Goal: Transaction & Acquisition: Purchase product/service

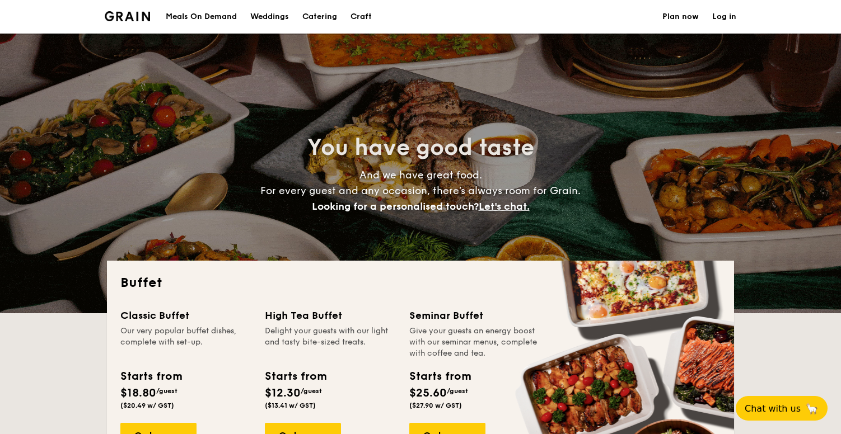
select select
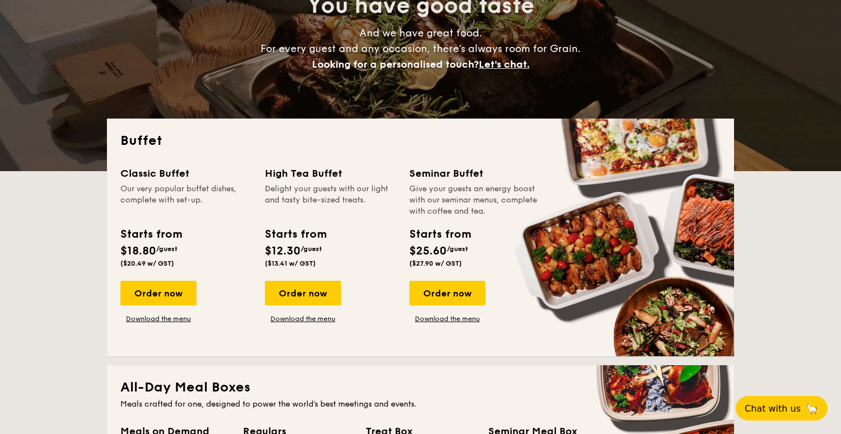
scroll to position [143, 0]
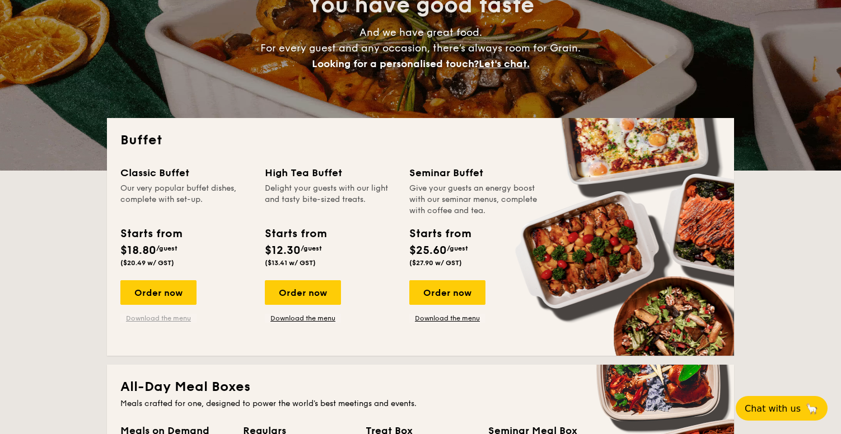
click at [169, 321] on link "Download the menu" at bounding box center [158, 318] width 76 height 9
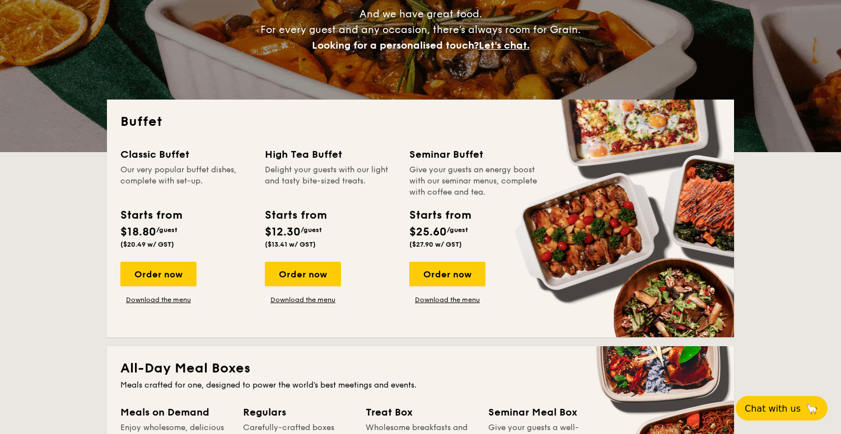
scroll to position [174, 0]
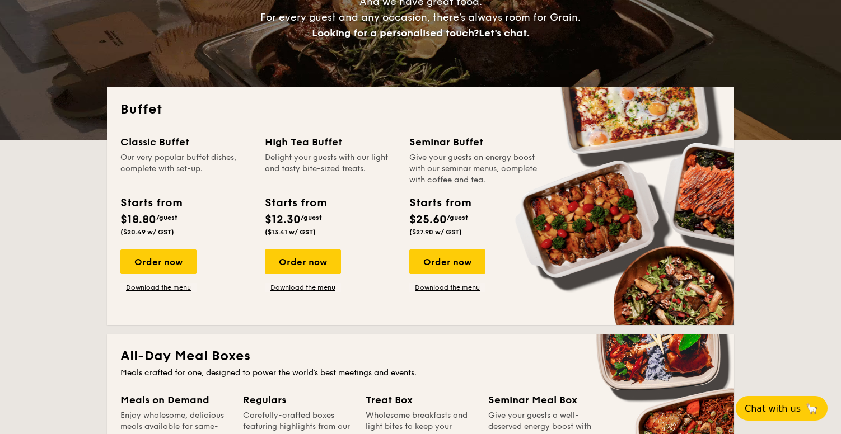
click at [173, 292] on div "Classic Buffet Our very popular buffet dishes, complete with set-up. Starts fro…" at bounding box center [420, 222] width 600 height 177
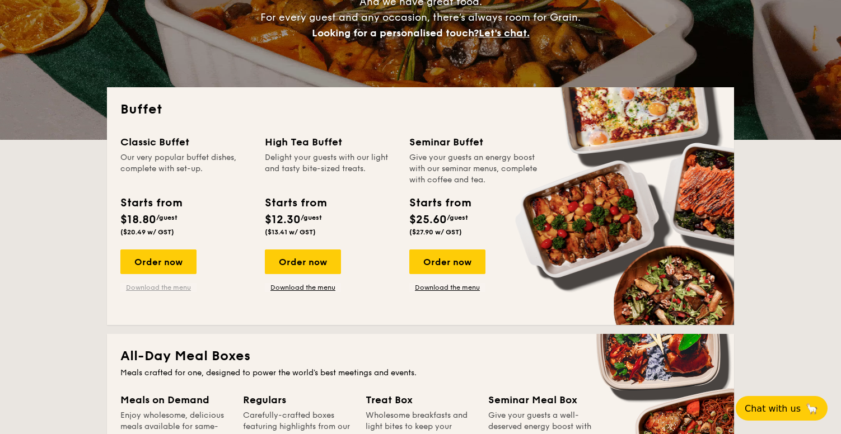
click at [173, 289] on link "Download the menu" at bounding box center [158, 287] width 76 height 9
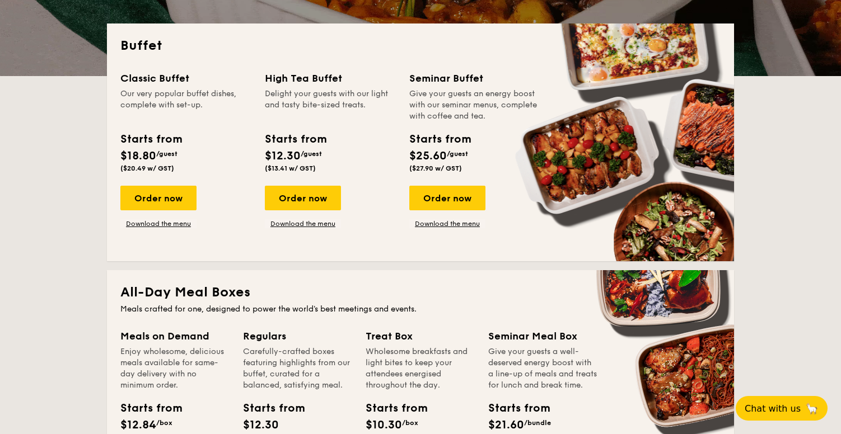
scroll to position [237, 0]
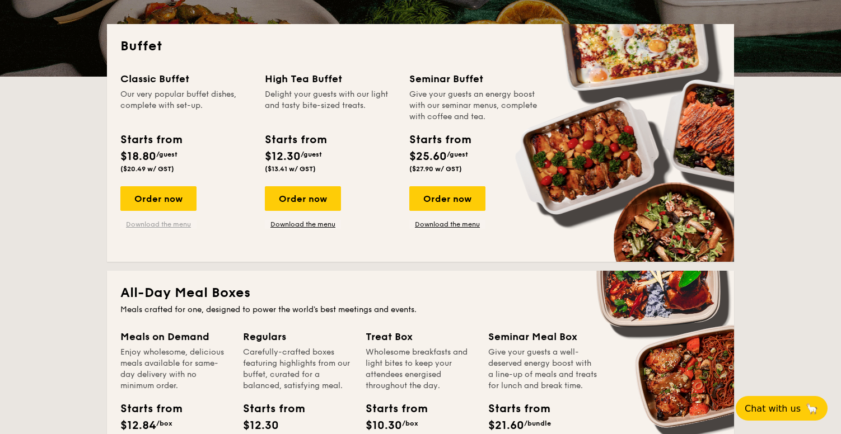
click at [177, 227] on link "Download the menu" at bounding box center [158, 224] width 76 height 9
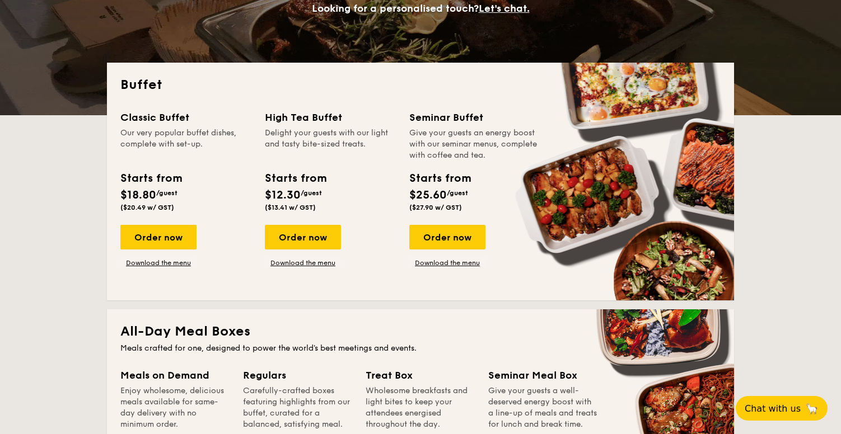
scroll to position [188, 0]
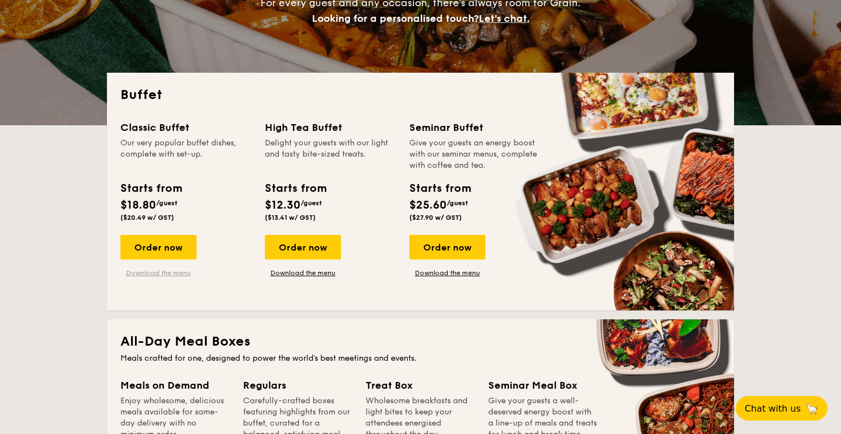
click at [162, 273] on link "Download the menu" at bounding box center [158, 273] width 76 height 9
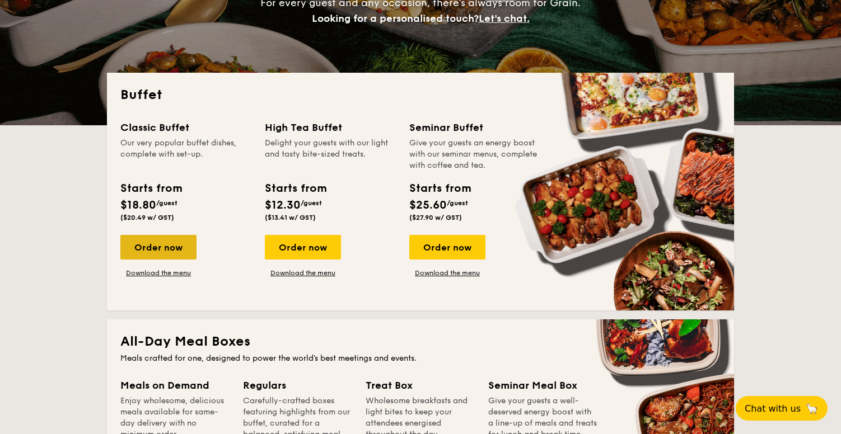
click at [140, 242] on div "Order now" at bounding box center [158, 247] width 76 height 25
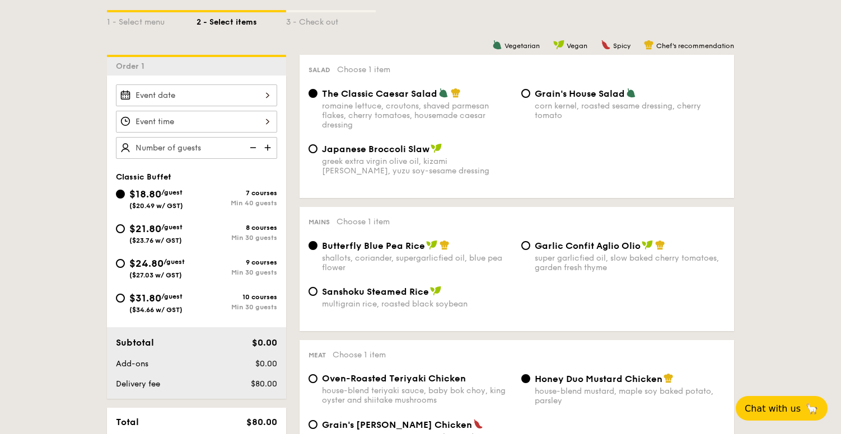
scroll to position [261, 0]
click at [264, 148] on img at bounding box center [268, 147] width 17 height 21
type input "40 guests"
click at [252, 147] on img at bounding box center [251, 147] width 17 height 21
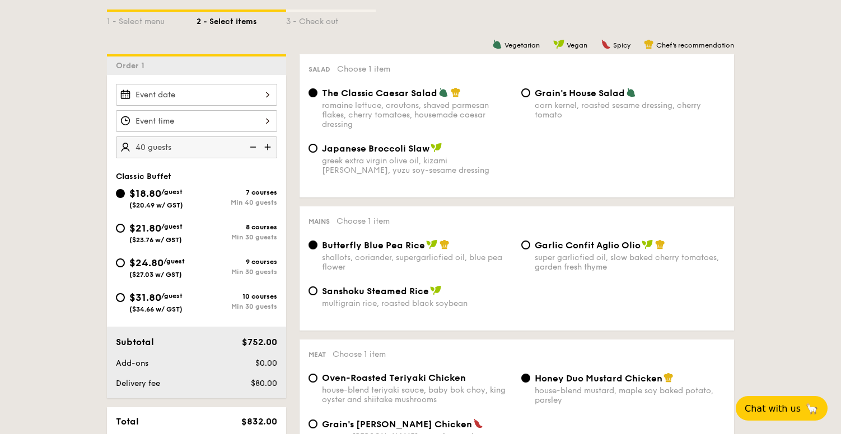
click at [252, 147] on img at bounding box center [251, 147] width 17 height 21
select select
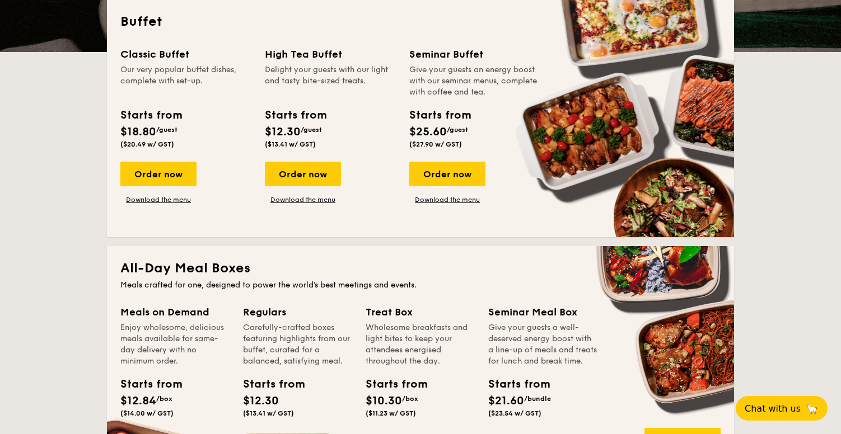
scroll to position [188, 0]
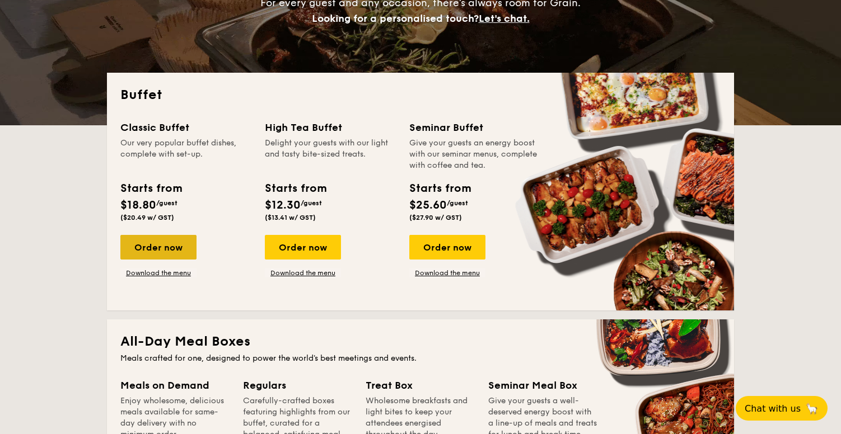
click at [166, 245] on div "Order now" at bounding box center [158, 247] width 76 height 25
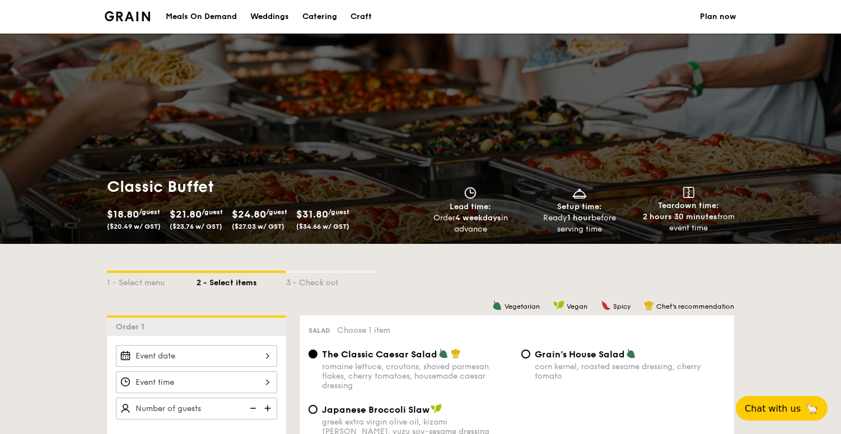
click at [166, 245] on div "1 - Select menu 2 - Select items 3 - Check out" at bounding box center [420, 280] width 627 height 72
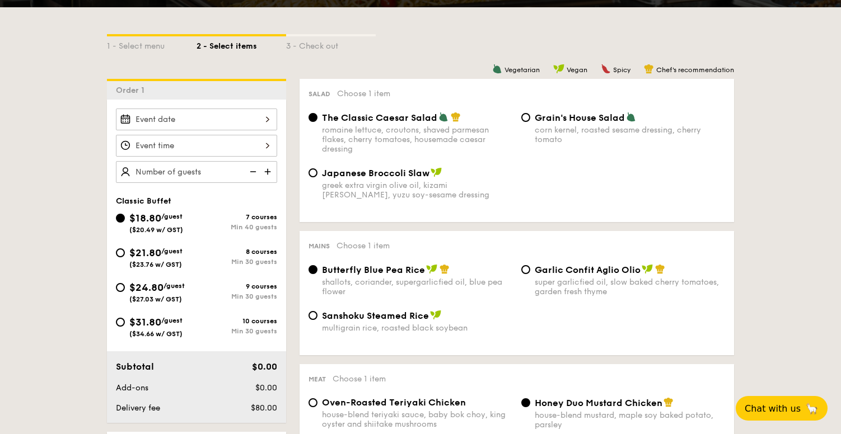
scroll to position [243, 0]
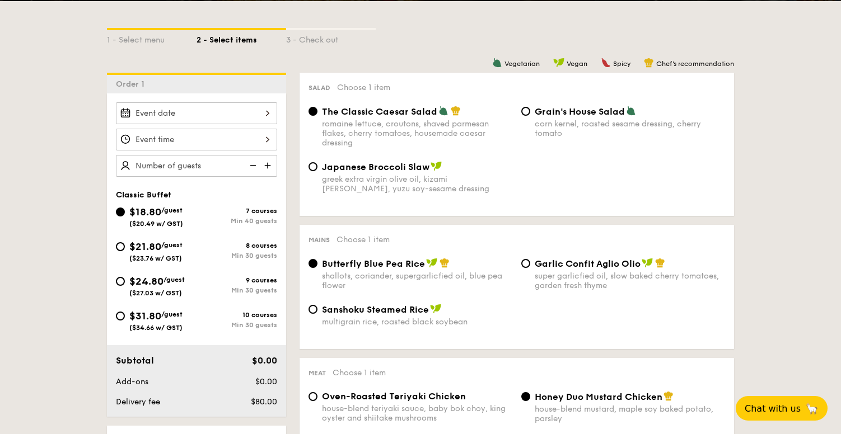
click at [253, 116] on div "2025 Sep [DATE] Tue Wed Thu Fri Sat Sun 1 2 3 4 5 6 7 8 9 10 11 12 13 14 15 16 …" at bounding box center [196, 113] width 161 height 22
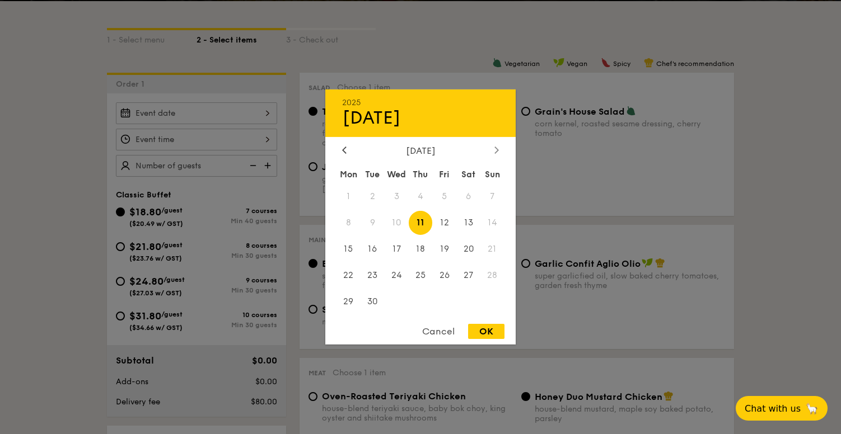
click at [497, 148] on icon at bounding box center [496, 149] width 4 height 7
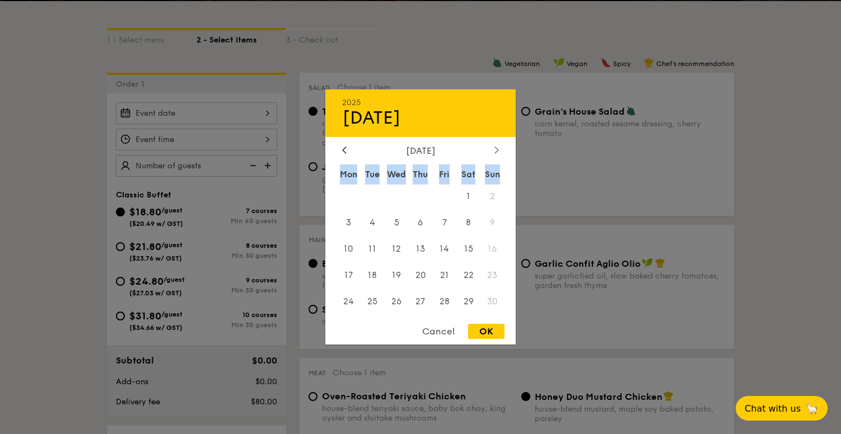
click at [497, 148] on icon at bounding box center [496, 149] width 4 height 7
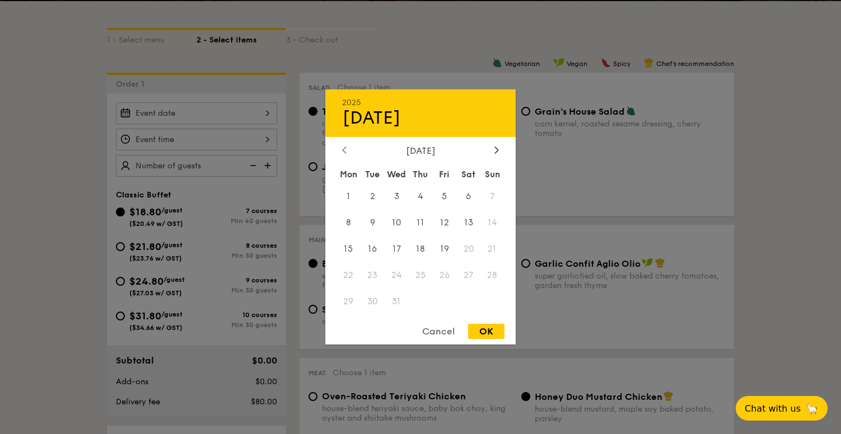
click at [340, 148] on div at bounding box center [344, 151] width 10 height 11
click at [469, 249] on span "15" at bounding box center [468, 249] width 24 height 24
click at [486, 332] on div "OK" at bounding box center [486, 331] width 36 height 15
type input "[DATE]"
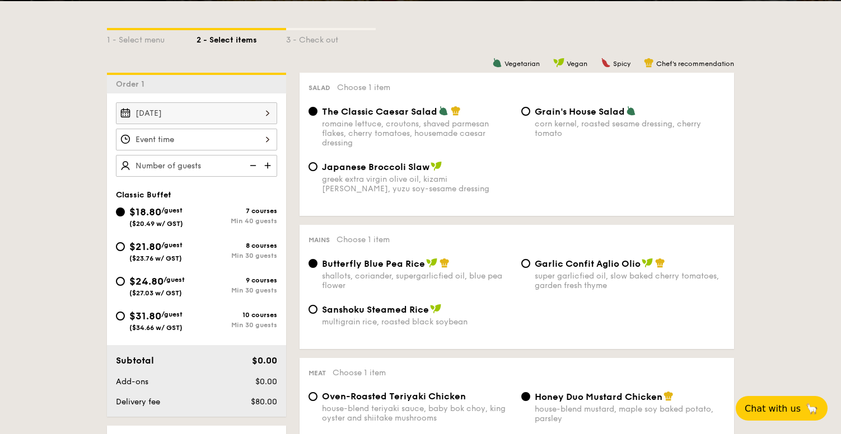
click at [264, 139] on div "12 1 2 3 4 5 6 7 8 9 10 11 00 15 30 45 am pm Cancel OK" at bounding box center [196, 140] width 161 height 22
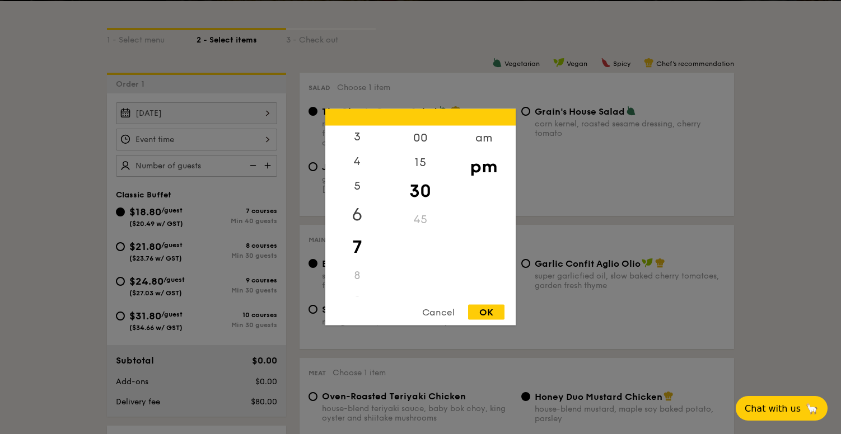
scroll to position [72, 0]
click at [355, 221] on div "6" at bounding box center [356, 218] width 63 height 32
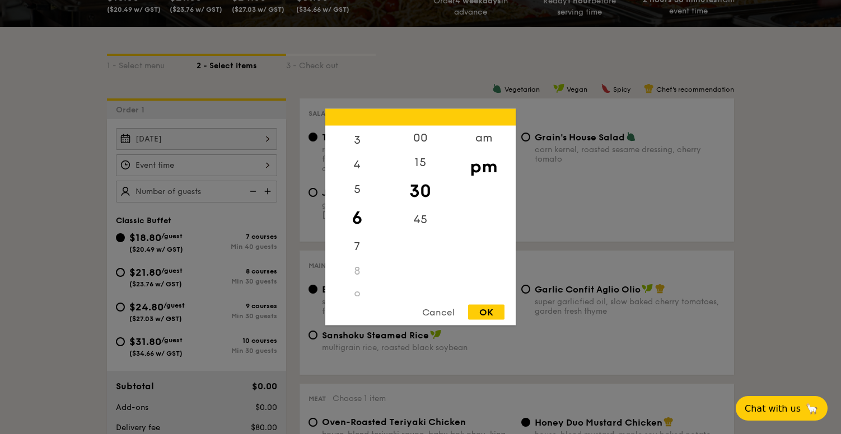
scroll to position [217, 0]
click at [421, 138] on div "00" at bounding box center [419, 142] width 63 height 32
click at [481, 310] on div "OK" at bounding box center [486, 312] width 36 height 15
type input "6:00PM"
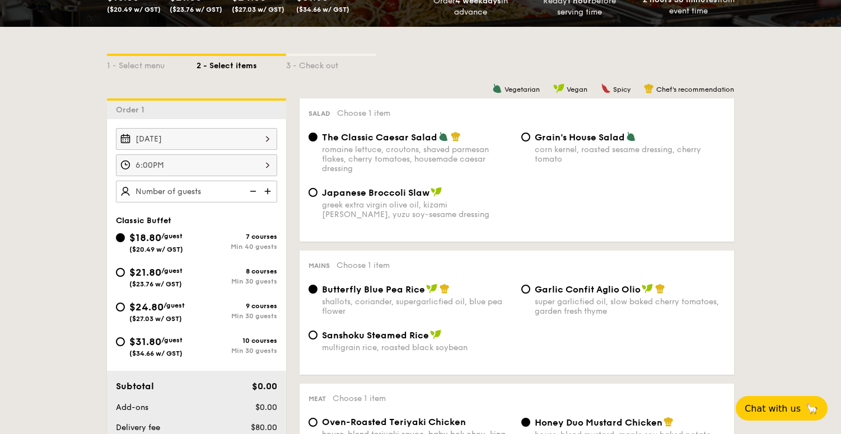
click at [265, 190] on img at bounding box center [268, 191] width 17 height 21
type input "40 guests"
click at [254, 189] on img at bounding box center [251, 191] width 17 height 21
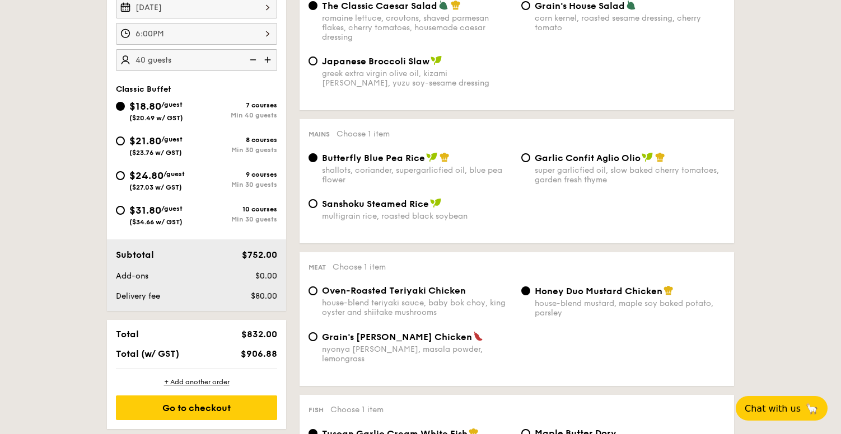
scroll to position [349, 0]
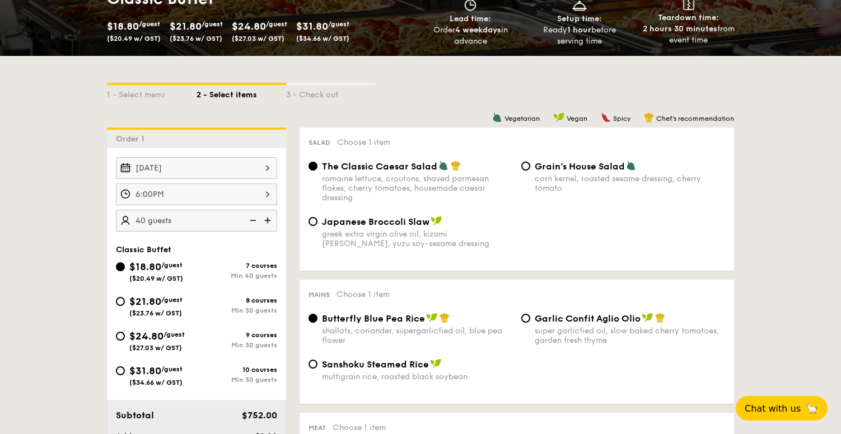
select select
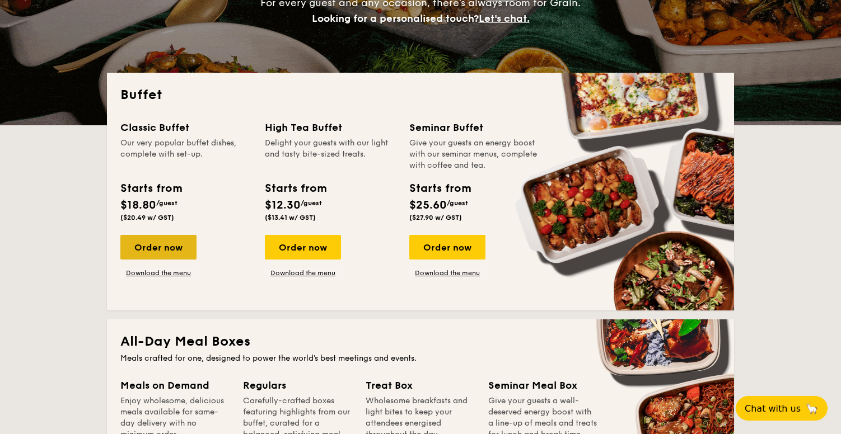
click at [180, 251] on div "Order now" at bounding box center [158, 247] width 76 height 25
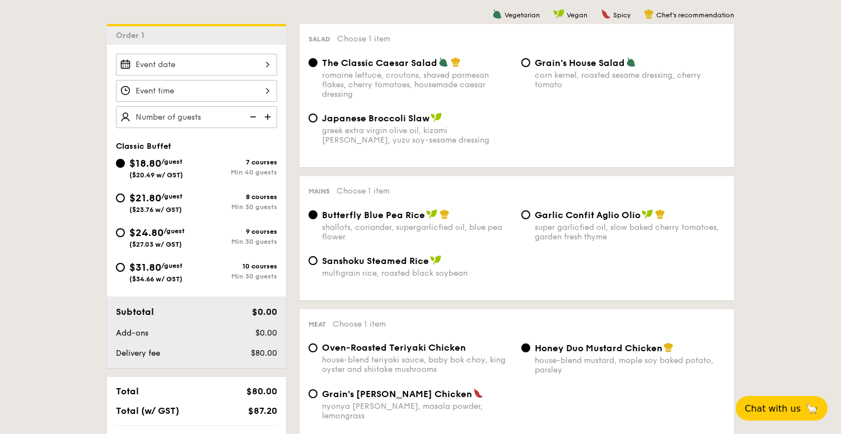
scroll to position [284, 0]
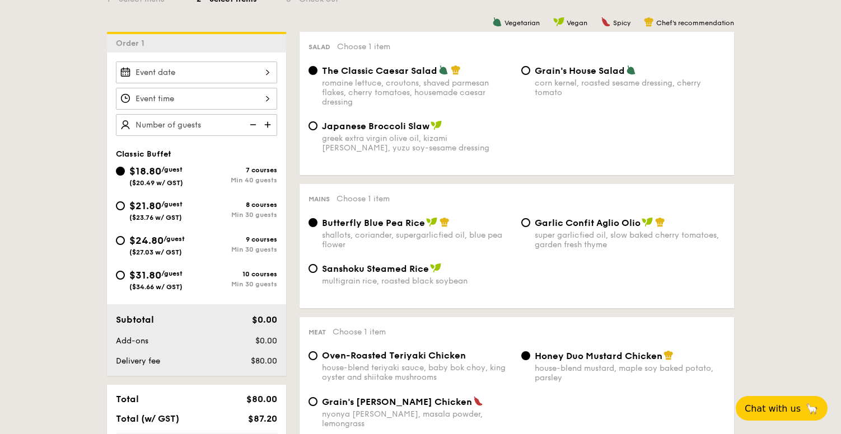
click at [268, 125] on img at bounding box center [268, 124] width 17 height 21
type input "40 guests"
click at [265, 67] on div at bounding box center [196, 73] width 161 height 22
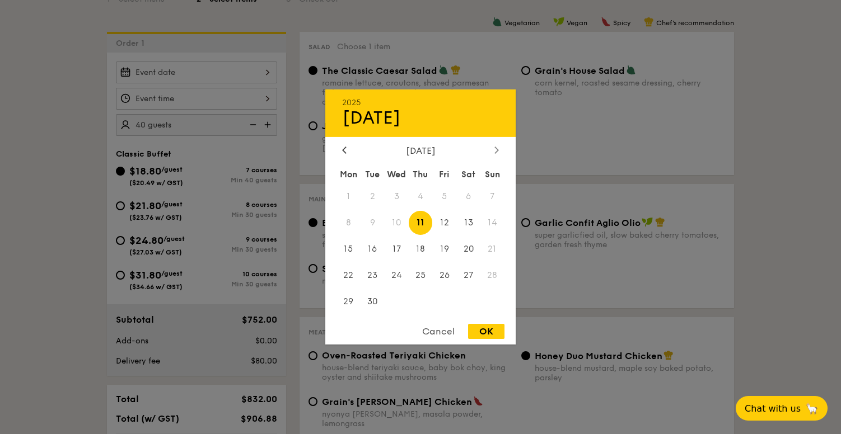
click at [494, 151] on div at bounding box center [496, 151] width 10 height 11
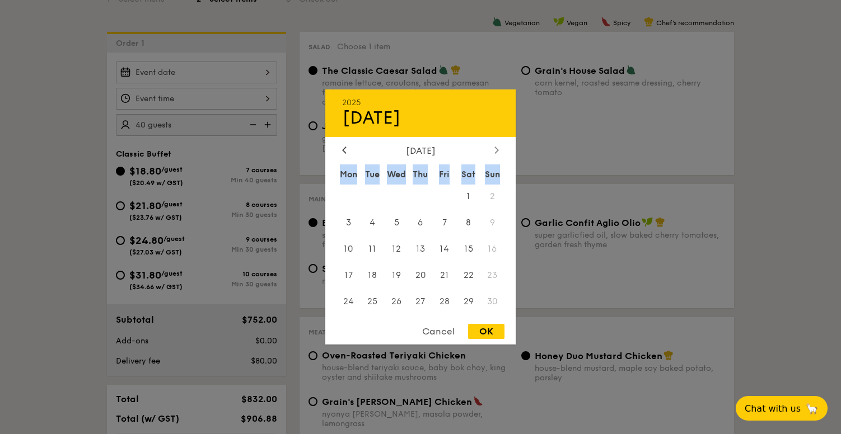
click at [494, 151] on div at bounding box center [496, 151] width 10 height 11
click at [345, 152] on icon at bounding box center [344, 149] width 4 height 7
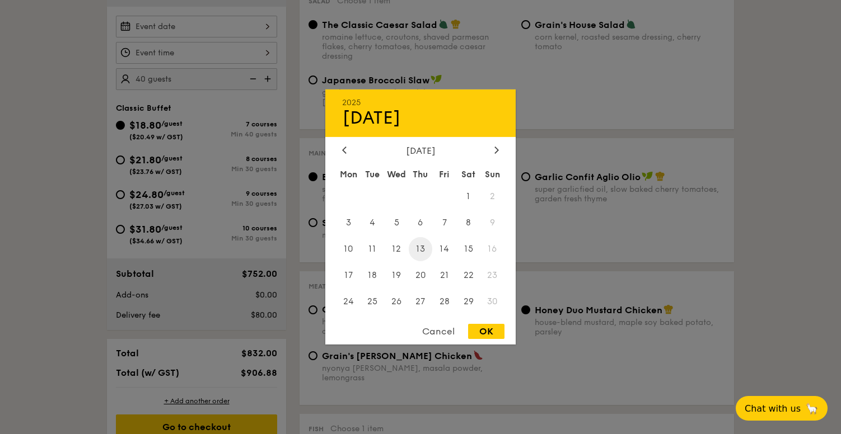
scroll to position [336, 0]
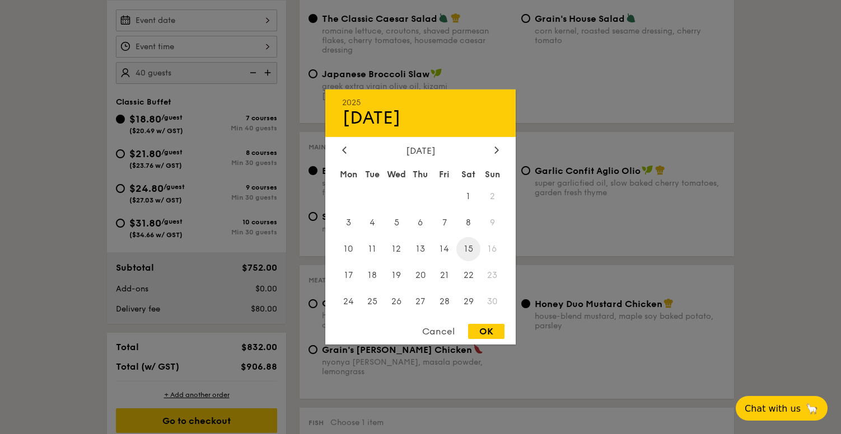
click at [466, 246] on span "15" at bounding box center [468, 249] width 24 height 24
click at [485, 331] on div "OK" at bounding box center [486, 331] width 36 height 15
type input "[DATE]"
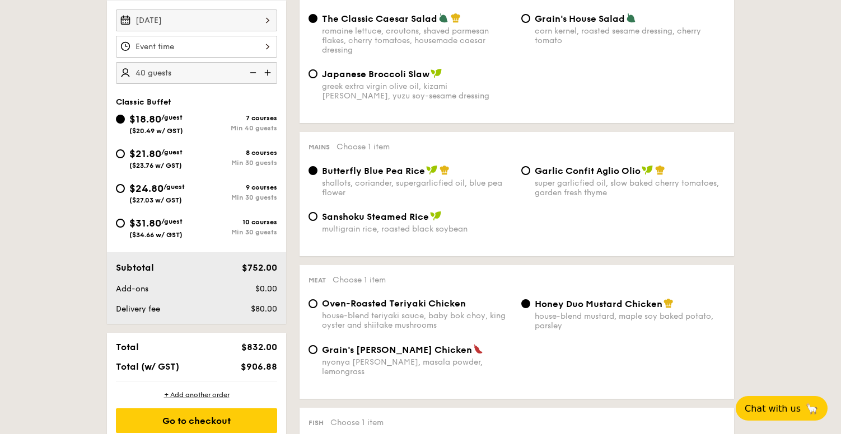
click at [250, 47] on div at bounding box center [196, 47] width 161 height 22
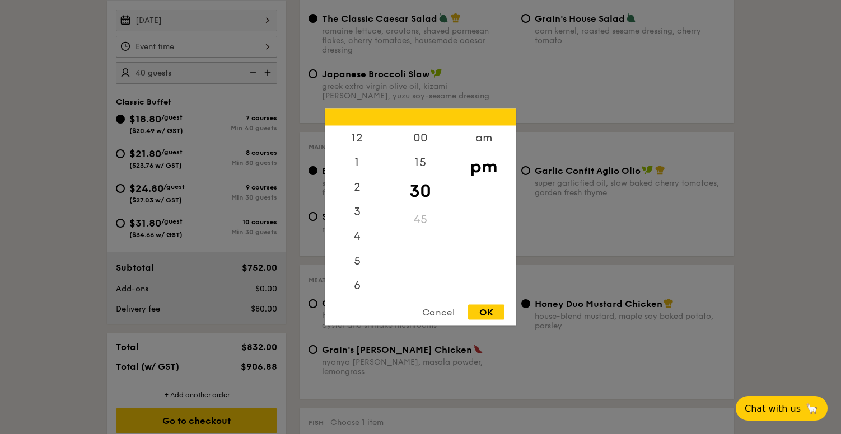
scroll to position [49, 0]
click at [360, 243] on div "6" at bounding box center [356, 240] width 63 height 32
click at [414, 146] on div "00" at bounding box center [419, 142] width 63 height 32
click at [479, 314] on div "OK" at bounding box center [486, 312] width 36 height 15
type input "6:00PM"
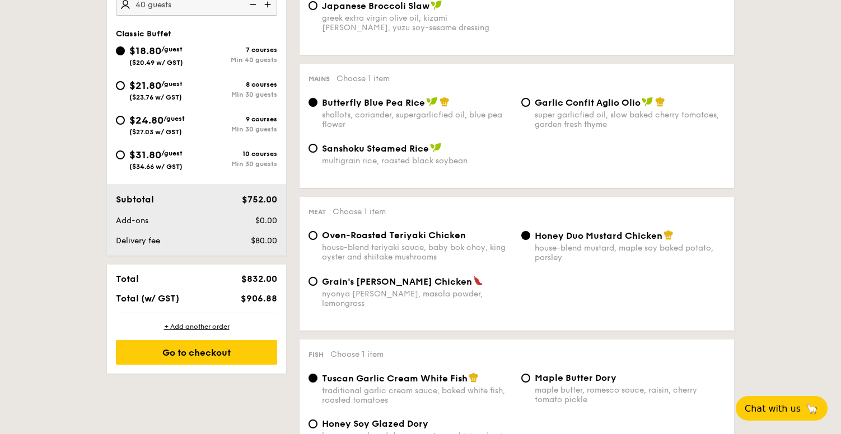
scroll to position [408, 0]
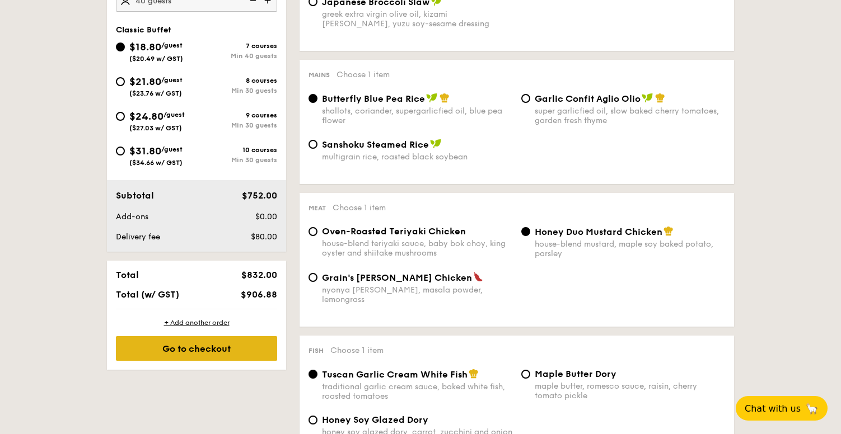
click at [250, 348] on div "Go to checkout" at bounding box center [196, 348] width 161 height 25
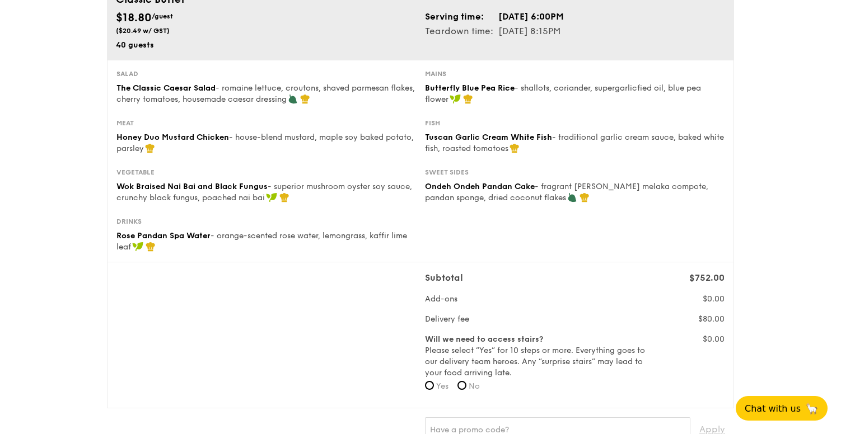
scroll to position [109, 0]
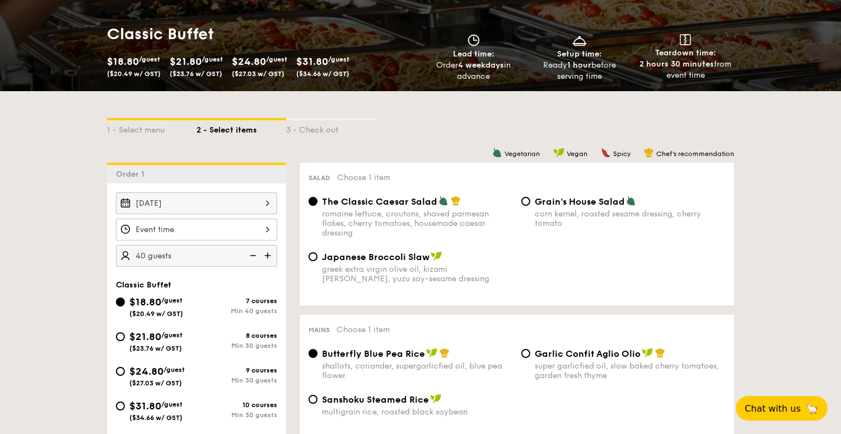
scroll to position [151, 0]
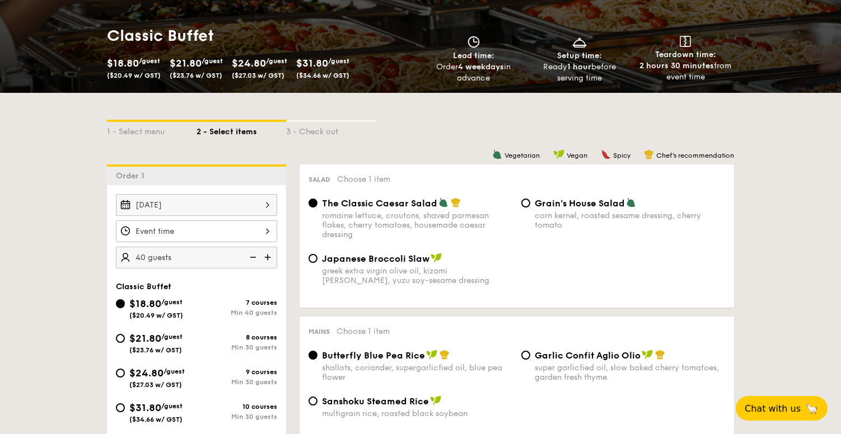
select select
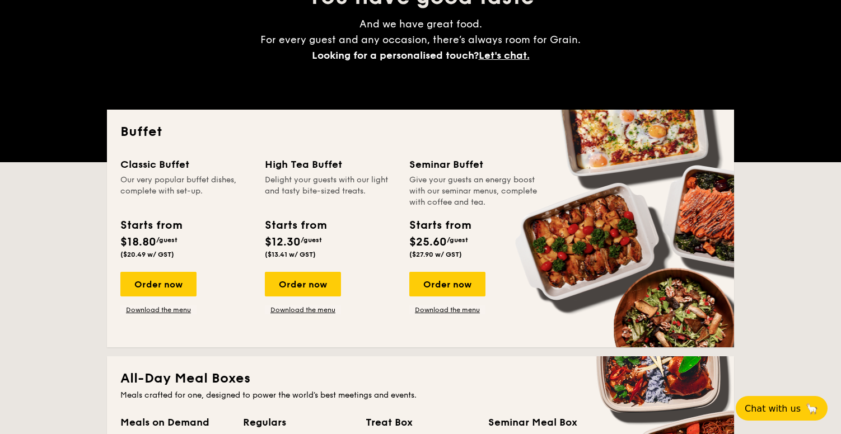
scroll to position [188, 0]
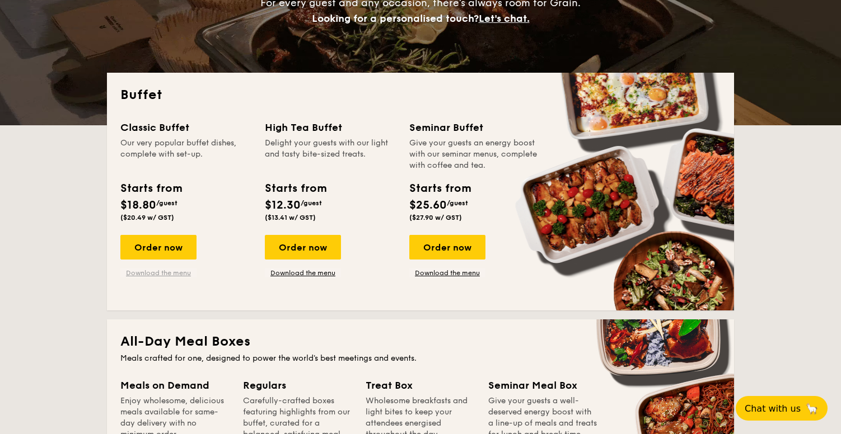
click at [159, 272] on link "Download the menu" at bounding box center [158, 273] width 76 height 9
